Goal: Obtain resource: Obtain resource

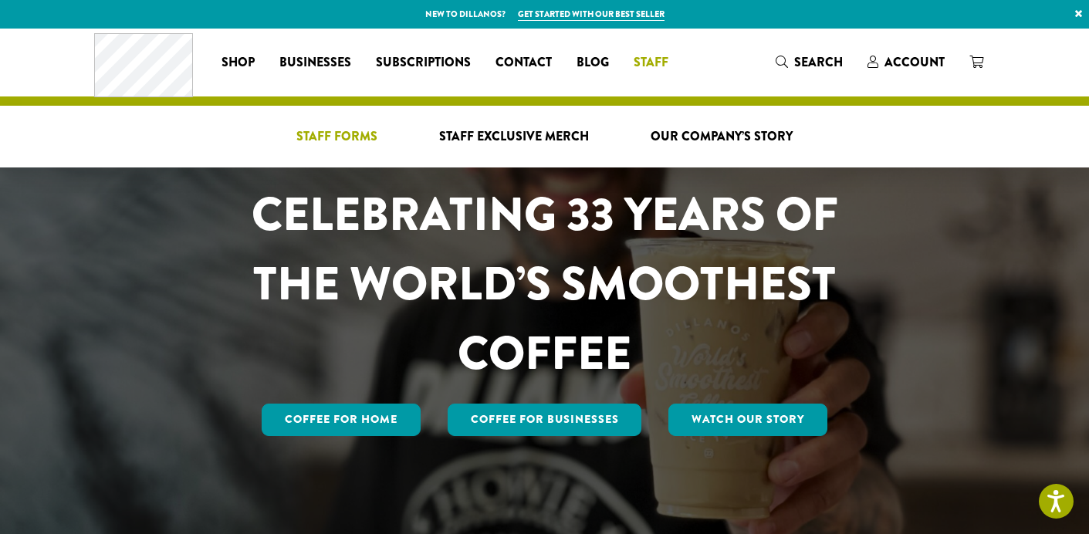
click at [352, 136] on span "Staff Forms" at bounding box center [336, 136] width 81 height 19
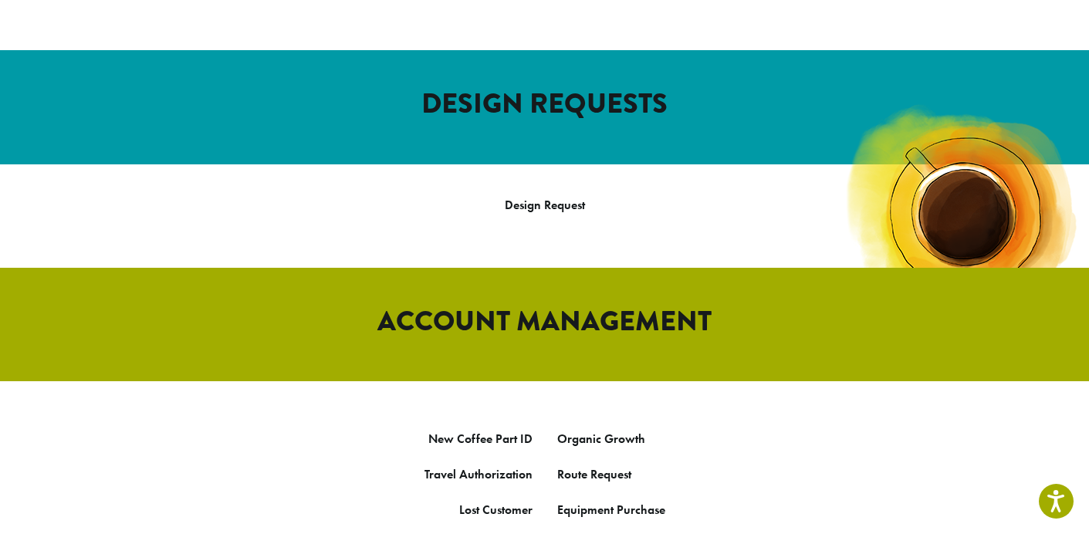
scroll to position [584, 0]
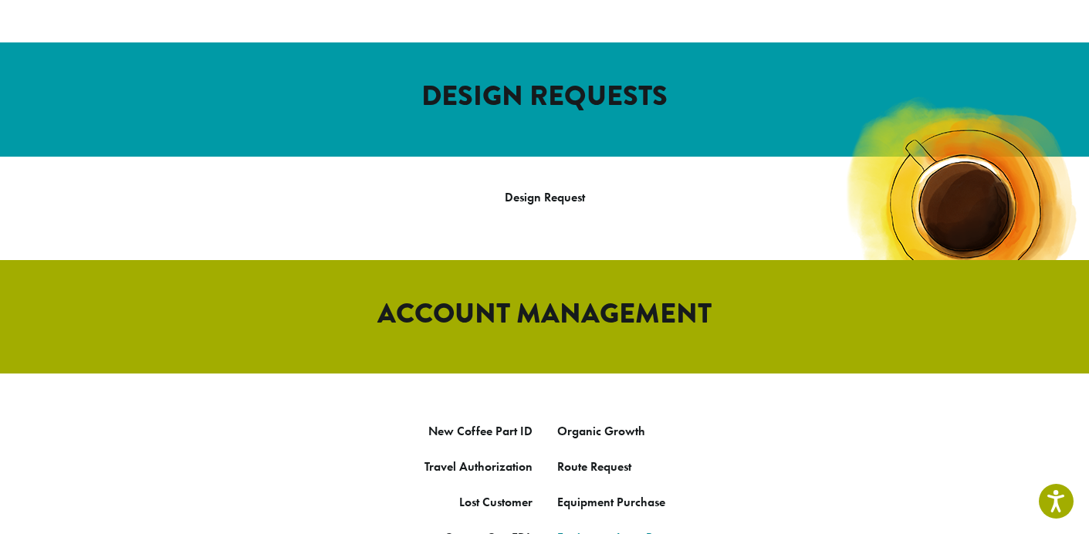
click at [577, 529] on link "Equipment Loan Request" at bounding box center [622, 537] width 130 height 16
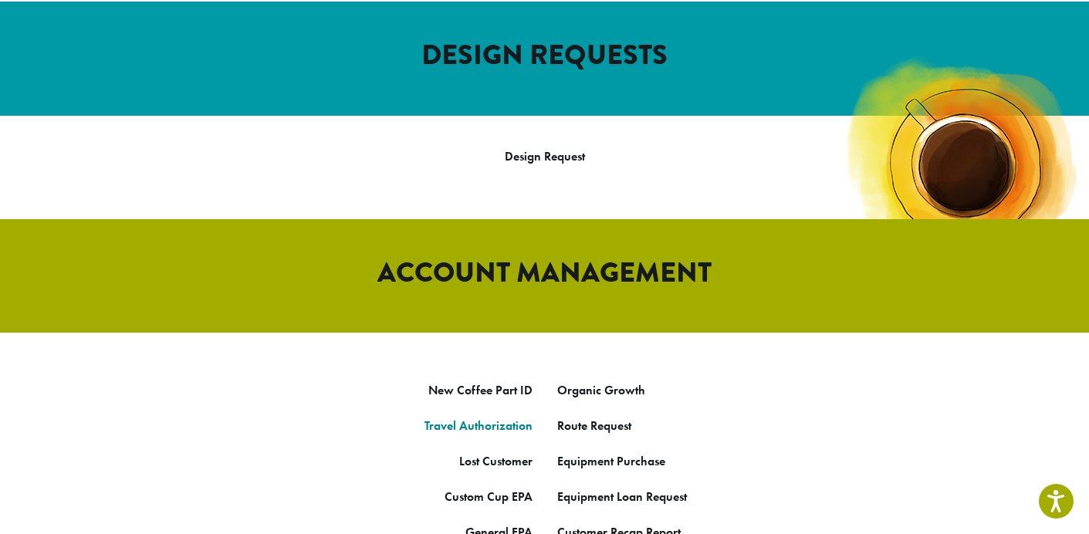
scroll to position [632, 0]
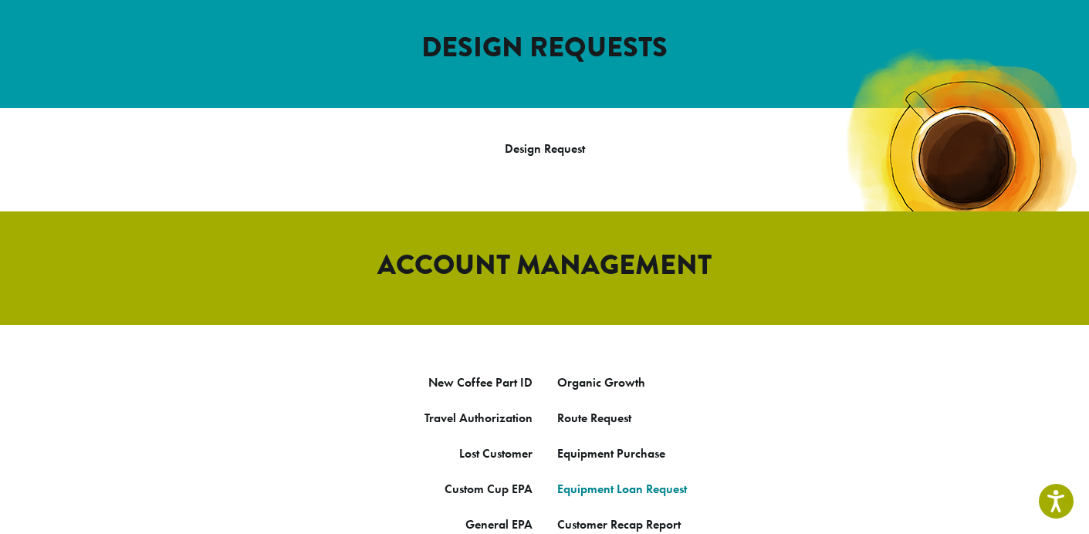
click at [575, 481] on link "Equipment Loan Request" at bounding box center [622, 489] width 130 height 16
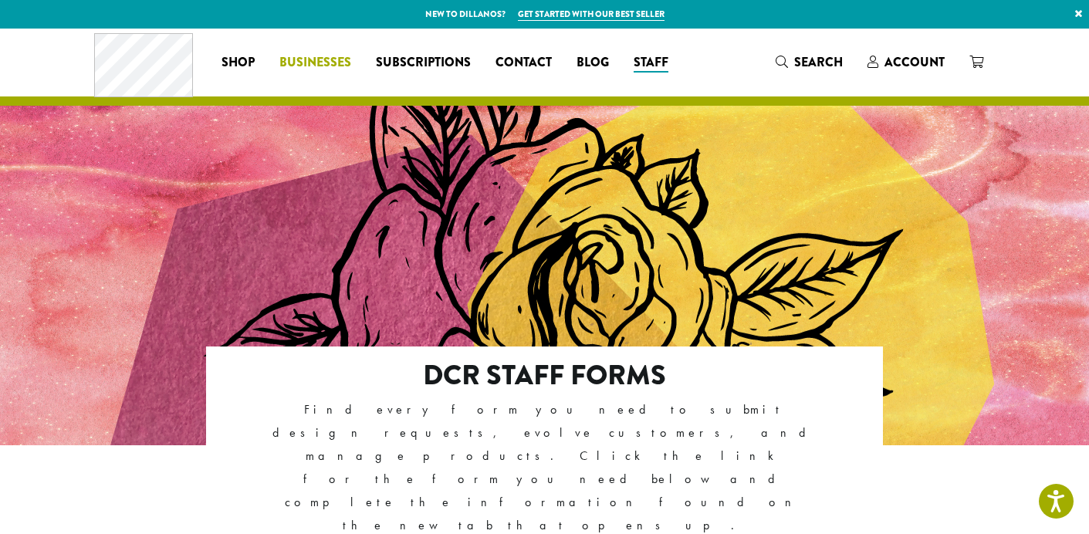
scroll to position [0, 0]
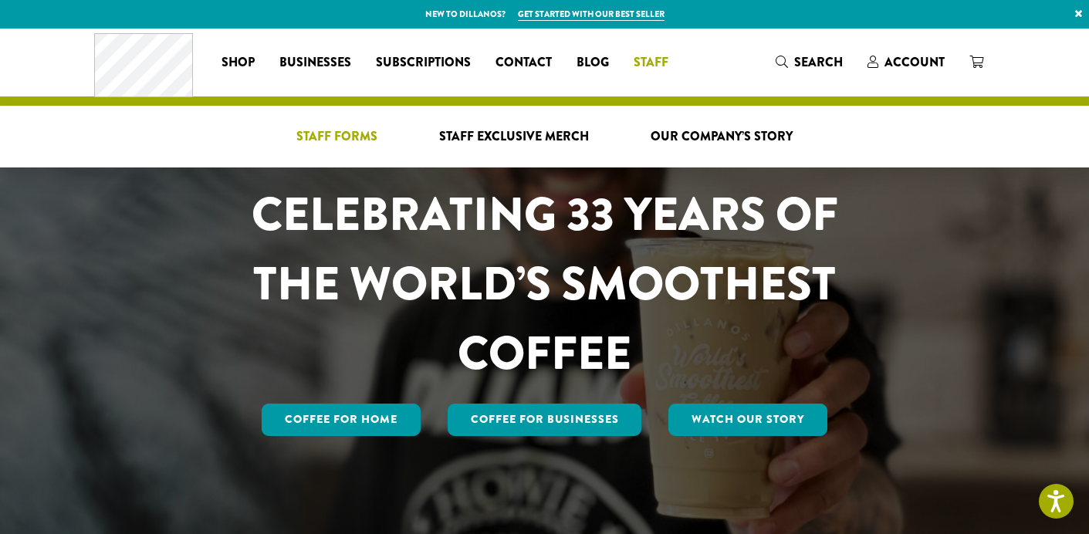
click at [360, 127] on span "Staff Forms" at bounding box center [336, 136] width 81 height 19
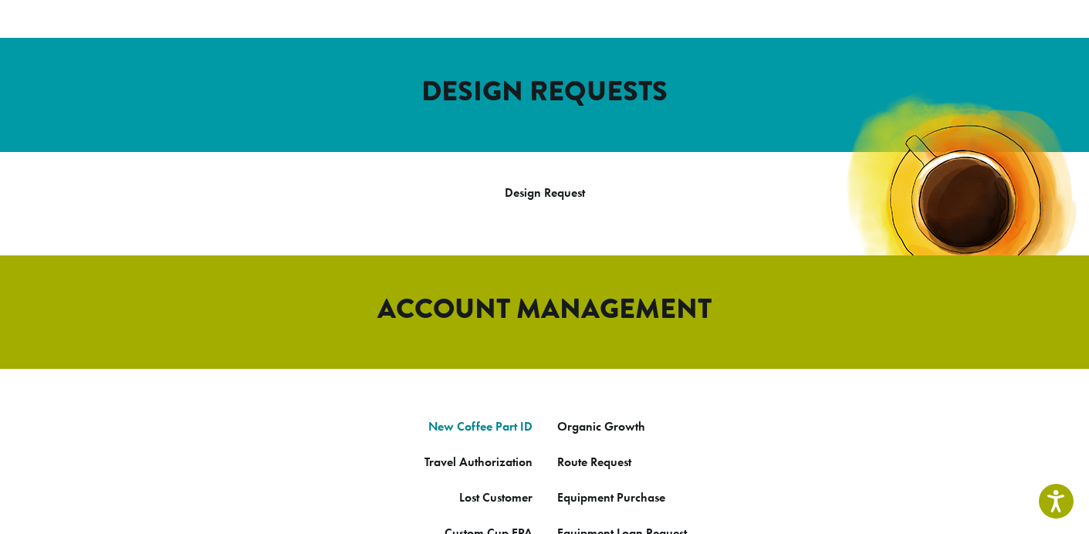
scroll to position [590, 0]
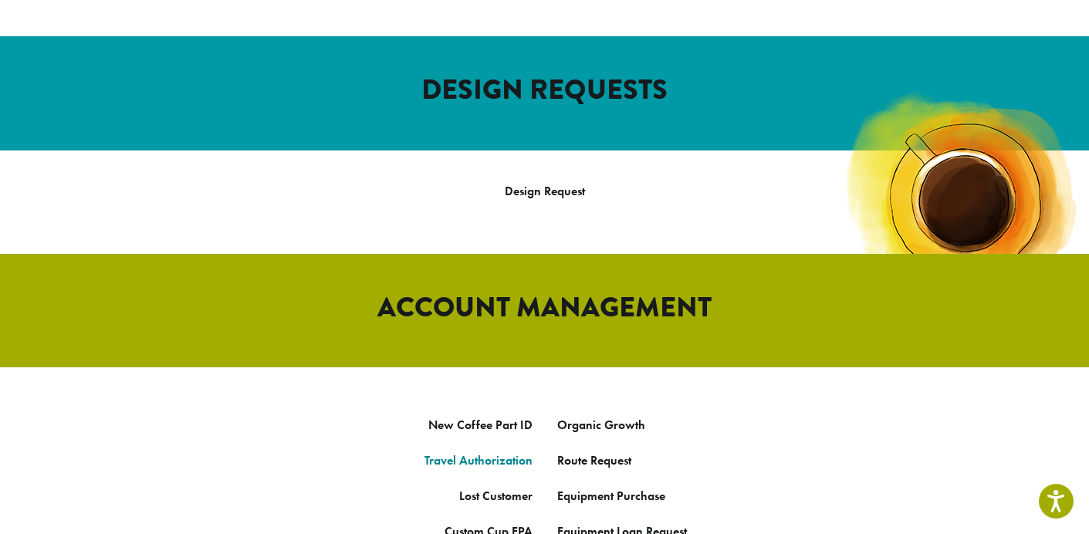
click at [453, 452] on link "Travel Authorization" at bounding box center [479, 460] width 108 height 16
